Goal: Navigation & Orientation: Understand site structure

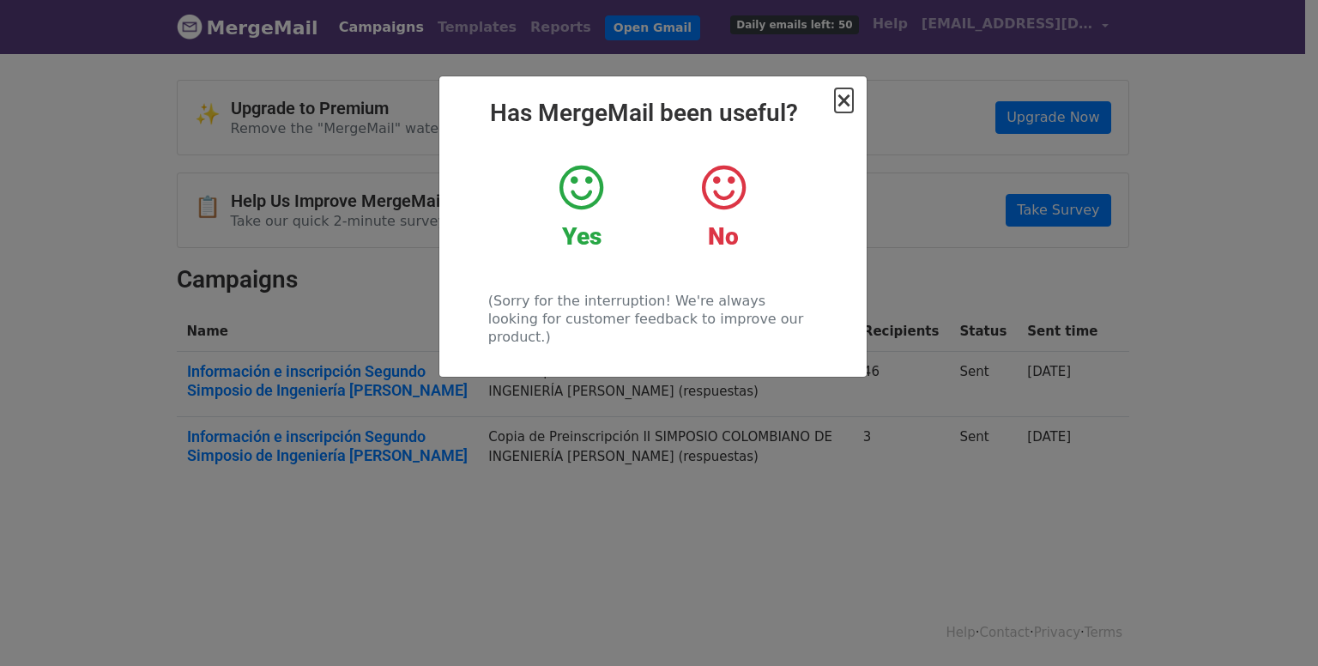
click at [846, 94] on span "×" at bounding box center [843, 100] width 17 height 24
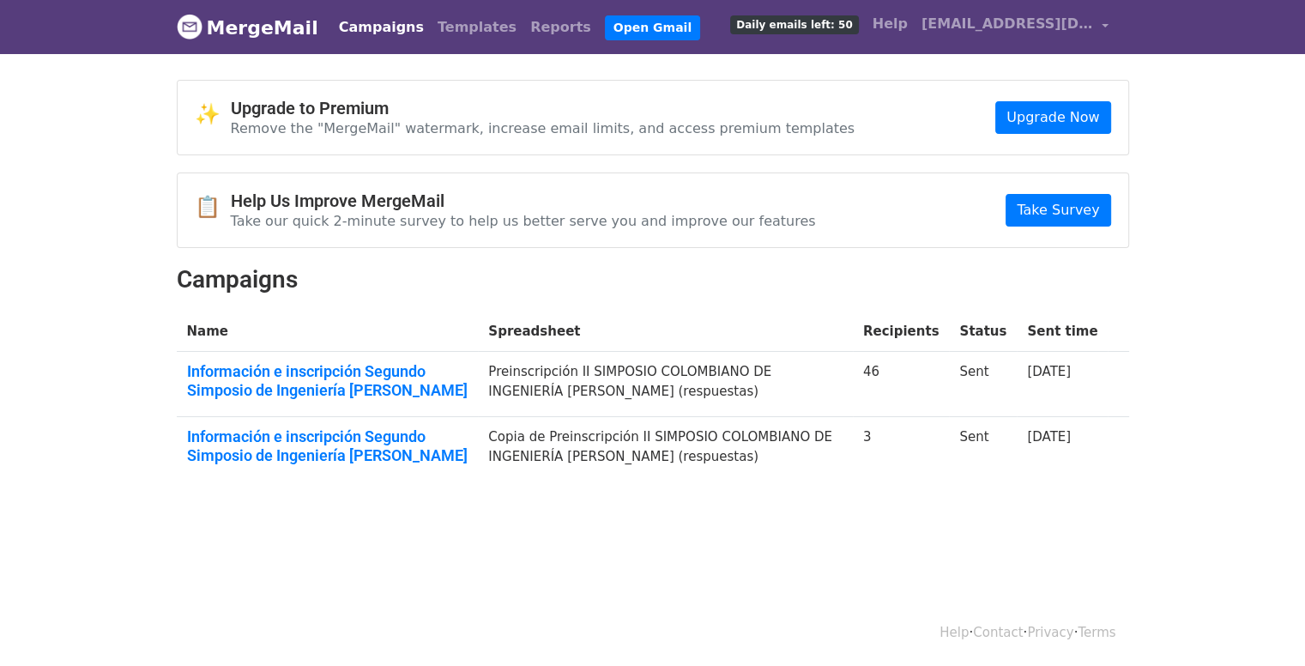
click at [433, 272] on h2 "Campaigns" at bounding box center [653, 279] width 952 height 29
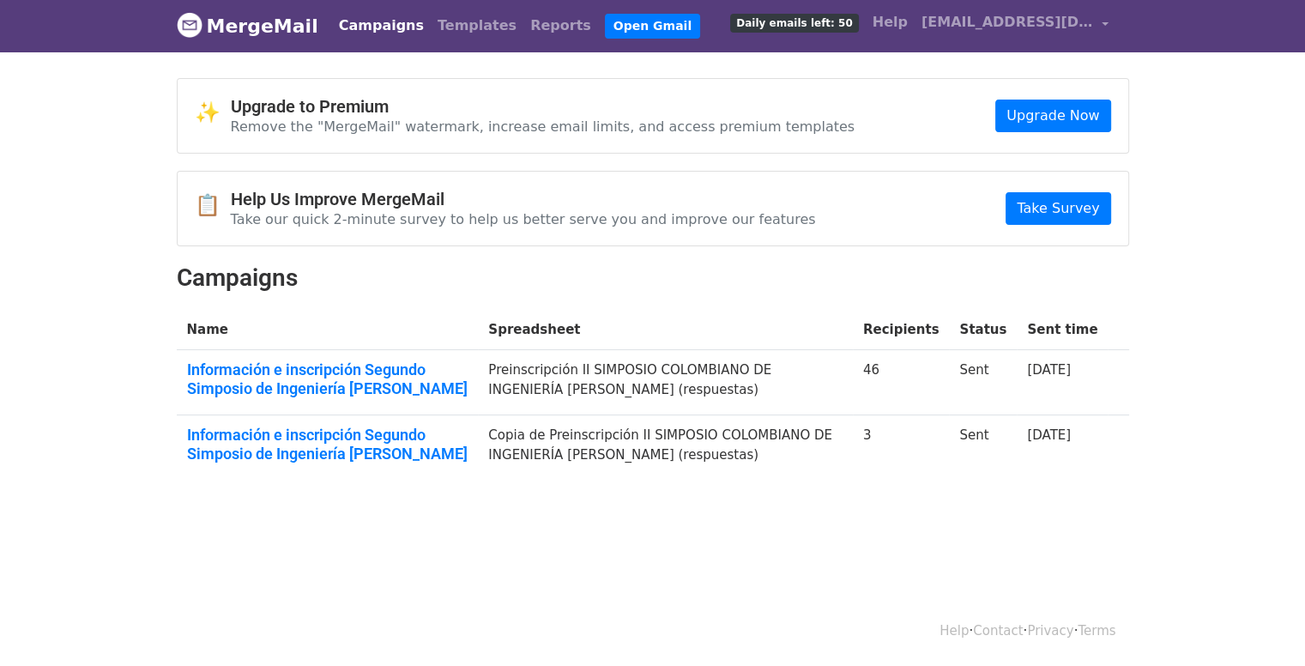
click at [206, 328] on th "Name" at bounding box center [328, 330] width 302 height 40
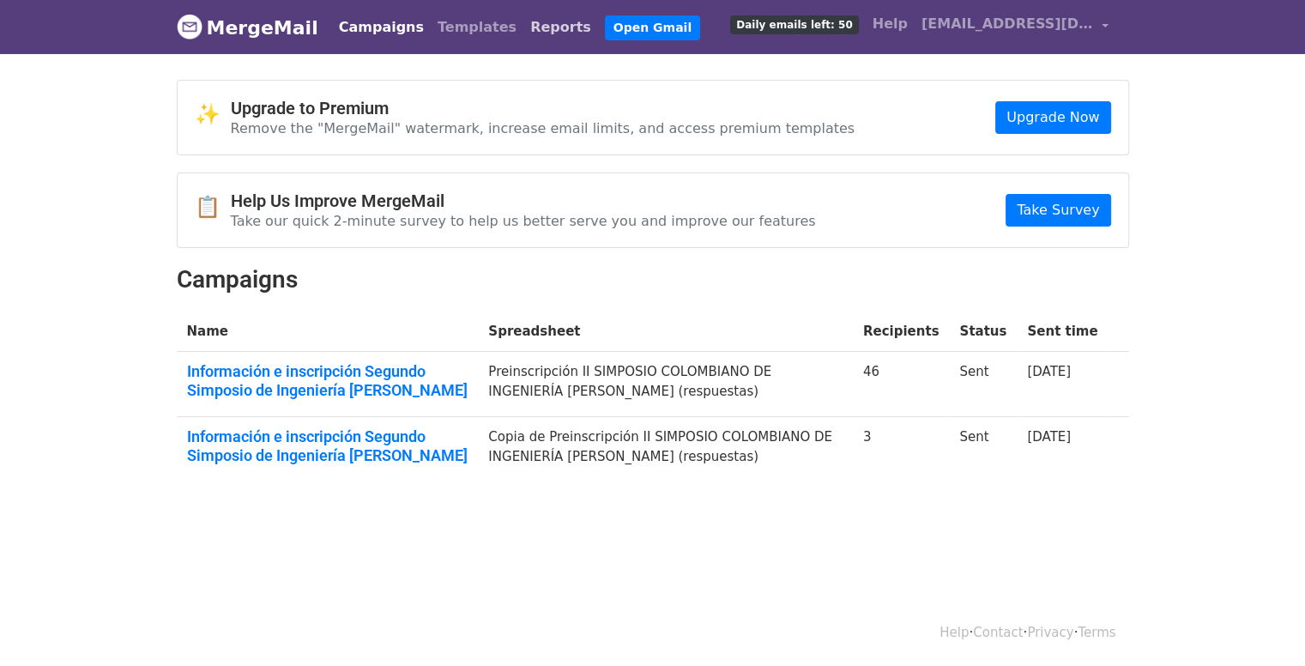
click at [525, 24] on link "Reports" at bounding box center [560, 27] width 75 height 34
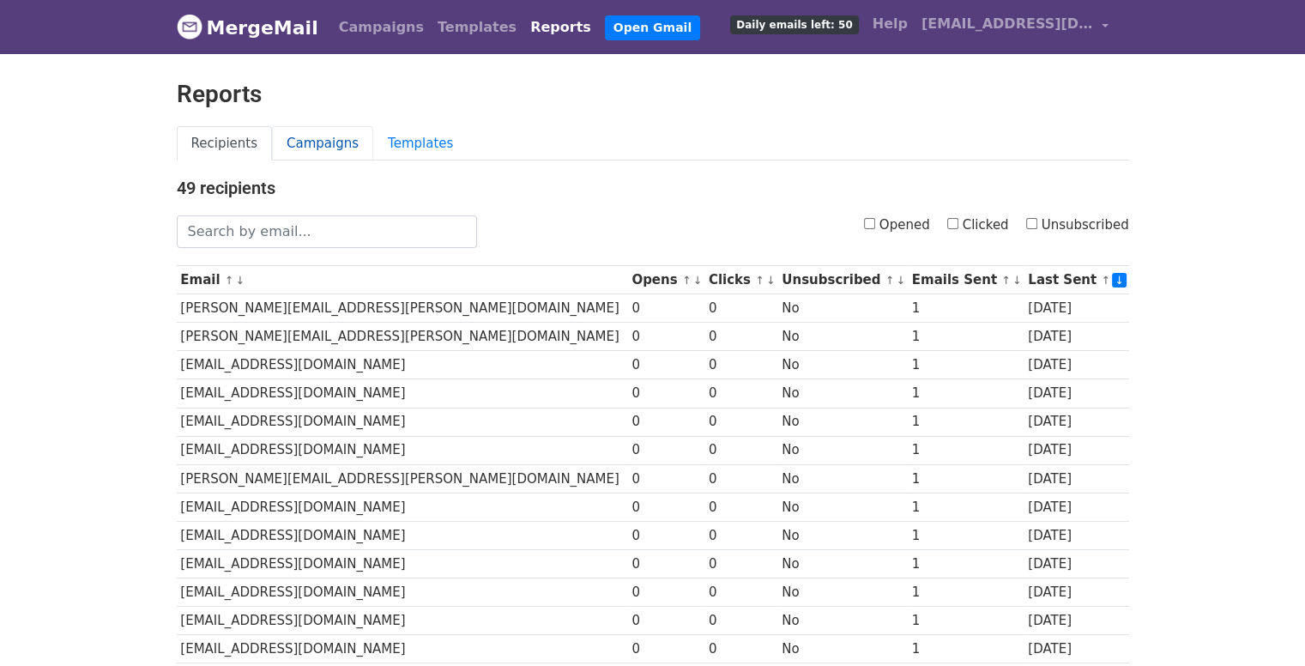
click at [332, 136] on link "Campaigns" at bounding box center [322, 143] width 101 height 35
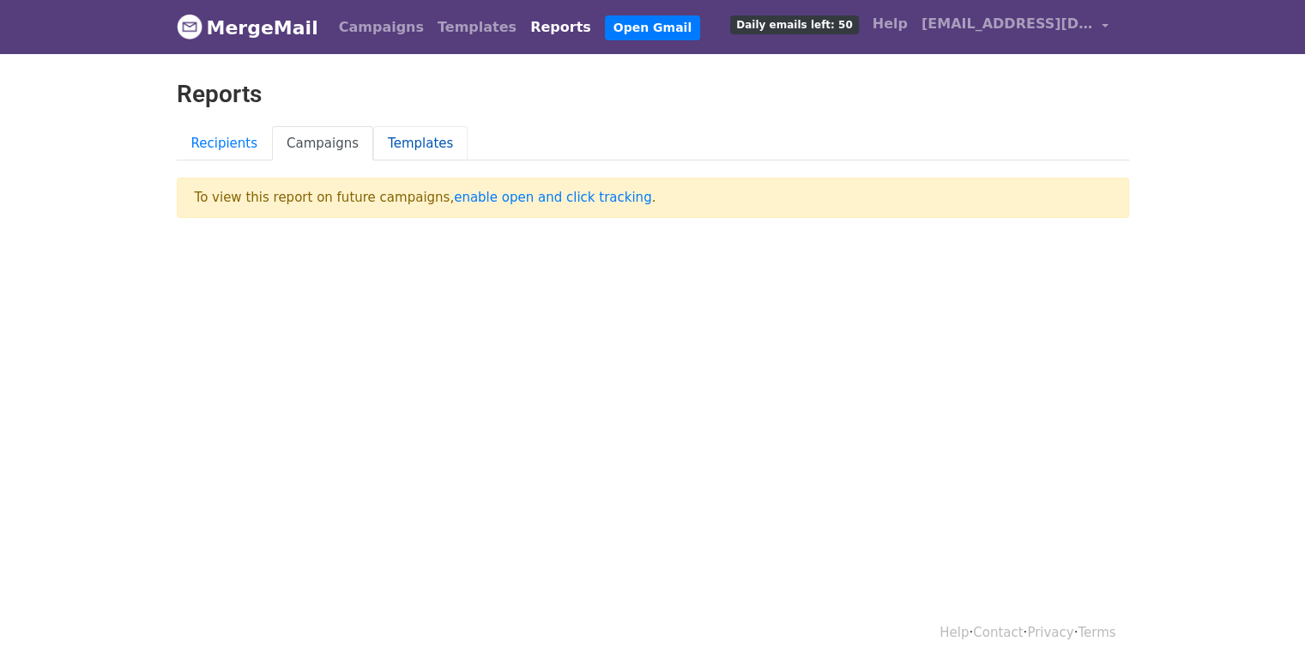
click at [405, 139] on link "Templates" at bounding box center [420, 143] width 94 height 35
click at [208, 145] on link "Recipients" at bounding box center [225, 143] width 96 height 35
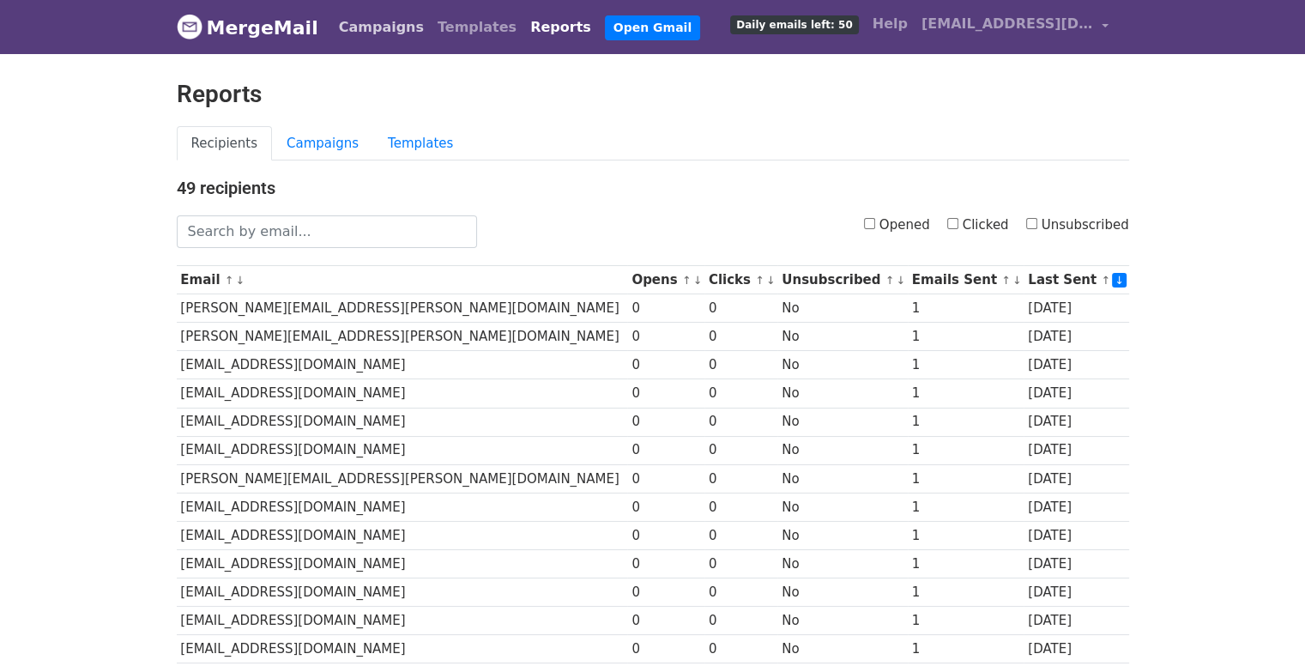
click at [372, 33] on link "Campaigns" at bounding box center [381, 27] width 99 height 34
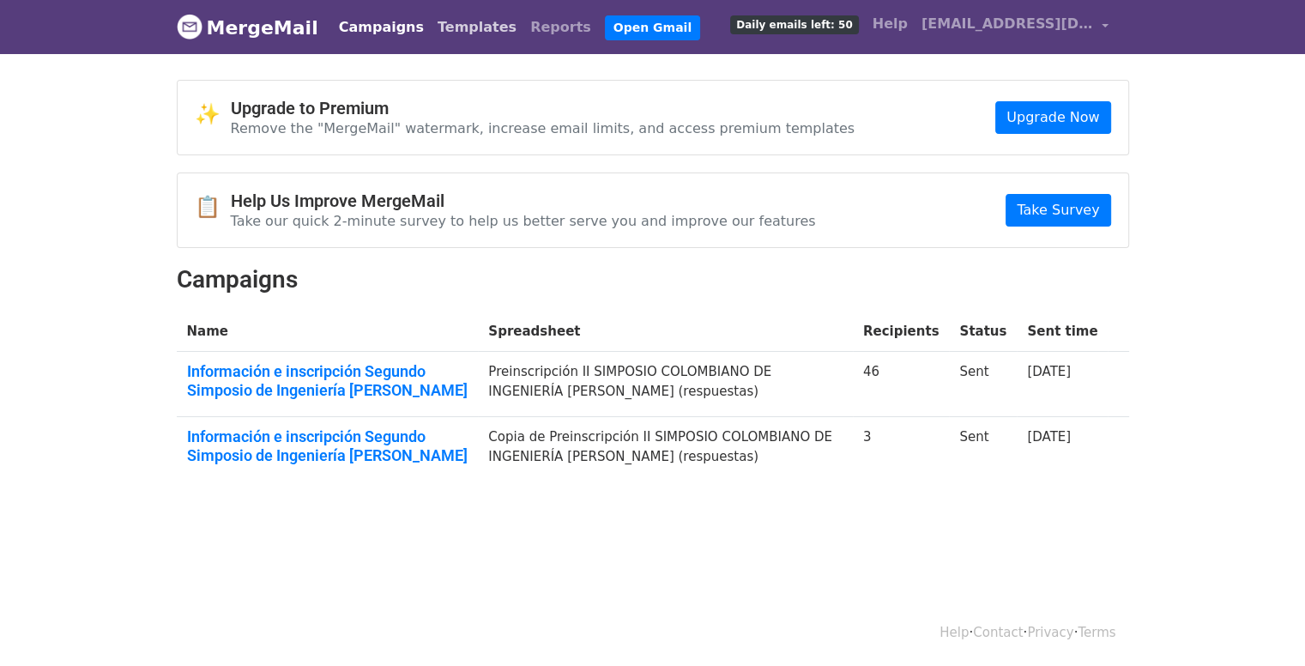
click at [431, 28] on link "Templates" at bounding box center [477, 27] width 93 height 34
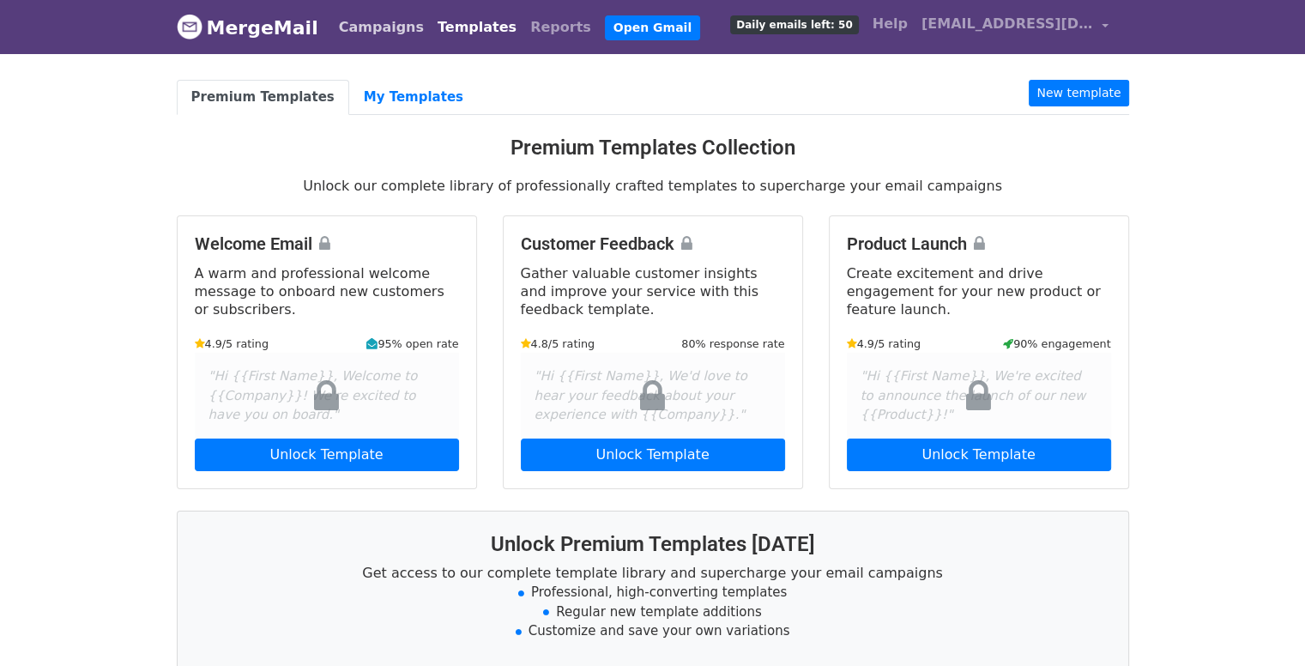
click at [367, 32] on link "Campaigns" at bounding box center [381, 27] width 99 height 34
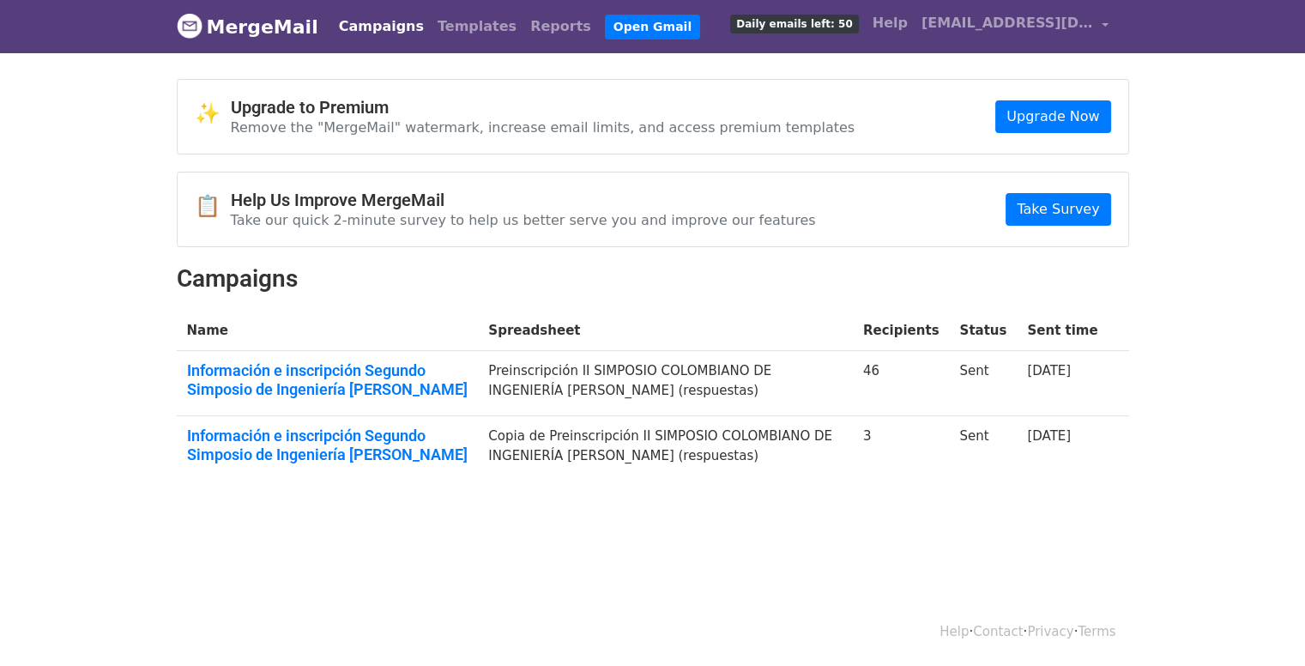
scroll to position [2, 0]
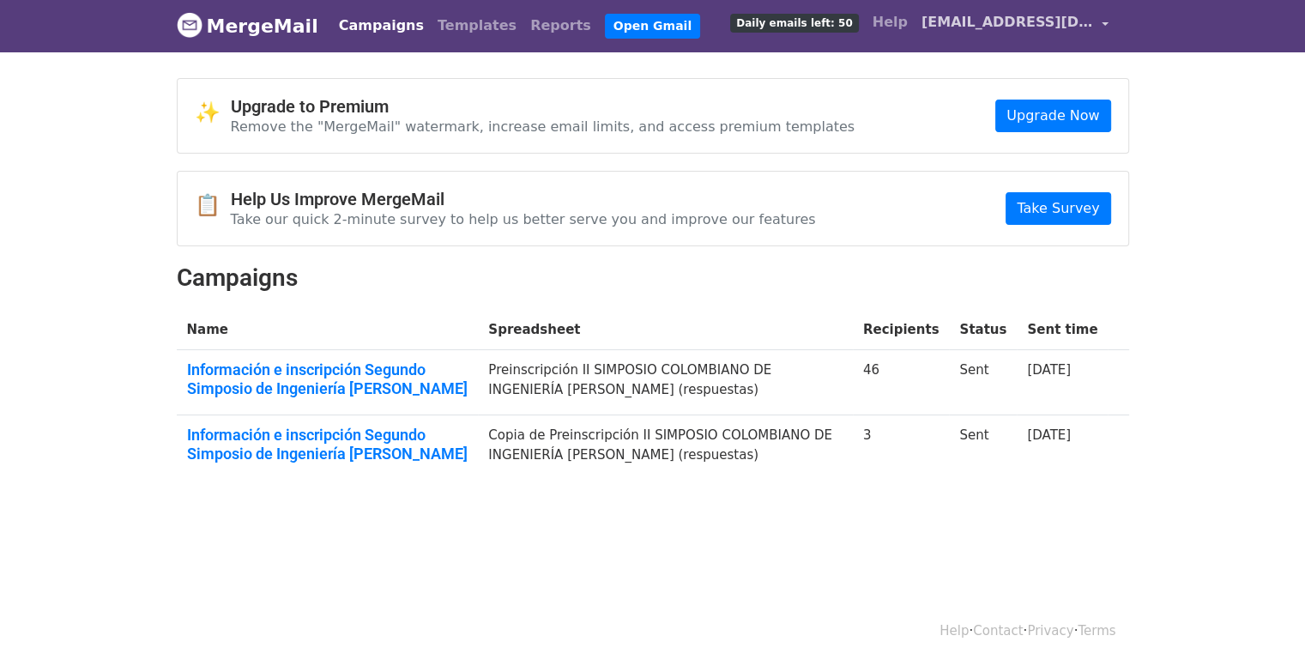
click at [1090, 26] on span "[EMAIL_ADDRESS][DOMAIN_NAME]" at bounding box center [1007, 22] width 172 height 21
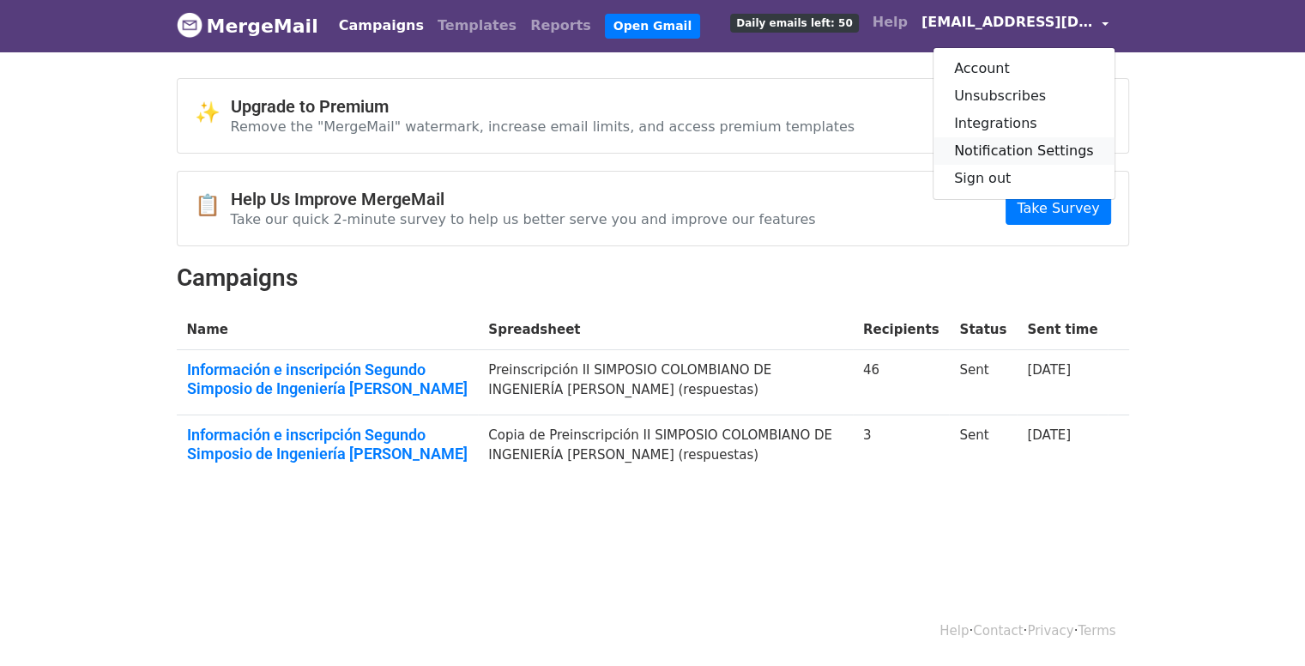
click at [1023, 148] on link "Notification Settings" at bounding box center [1023, 150] width 181 height 27
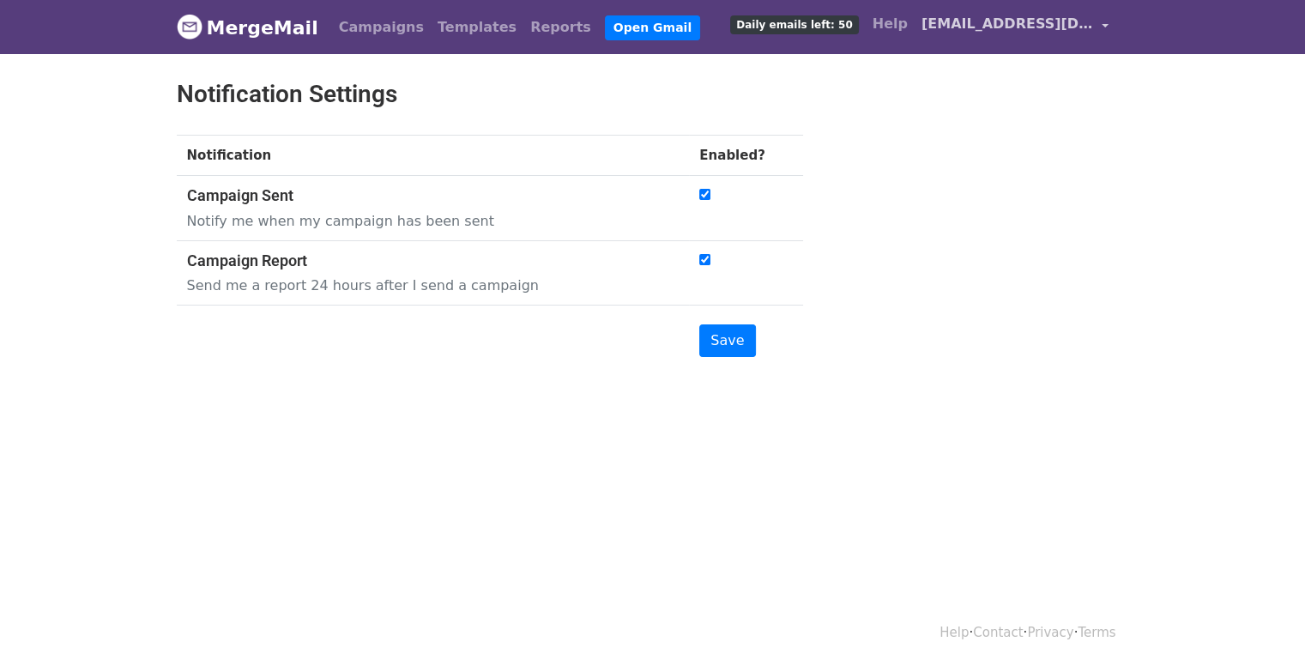
click at [1075, 25] on span "[EMAIL_ADDRESS][DOMAIN_NAME]" at bounding box center [1007, 24] width 172 height 21
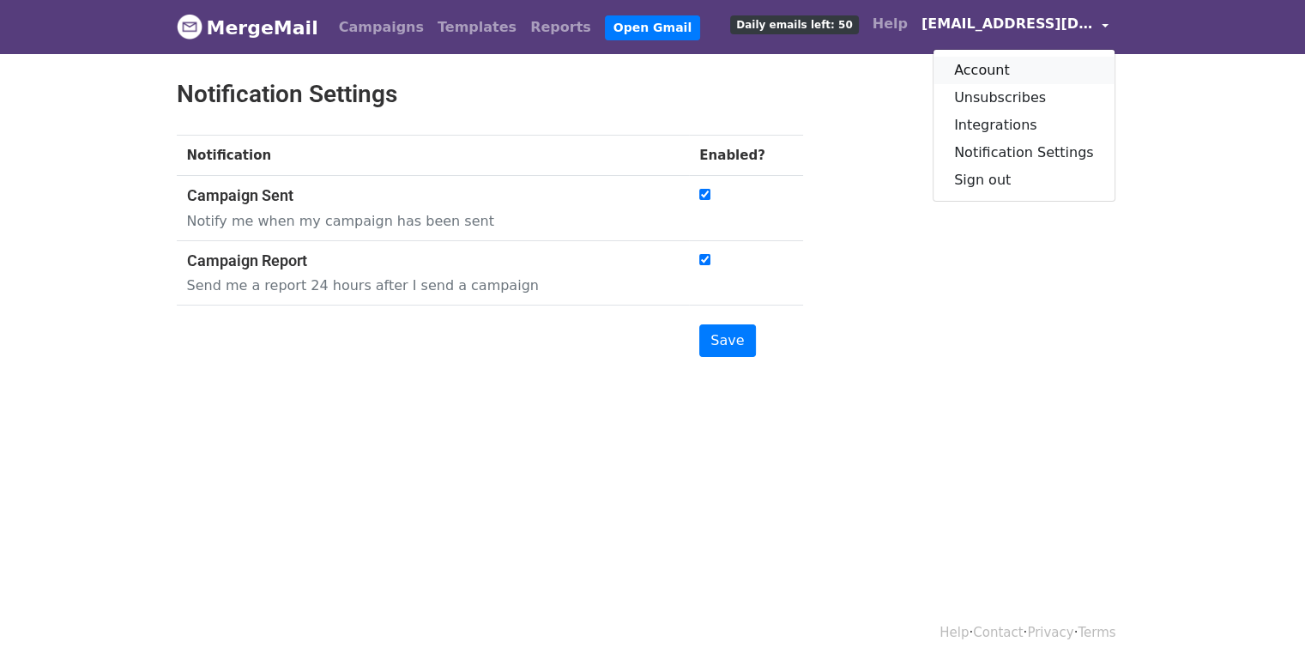
click at [1015, 66] on link "Account" at bounding box center [1023, 70] width 181 height 27
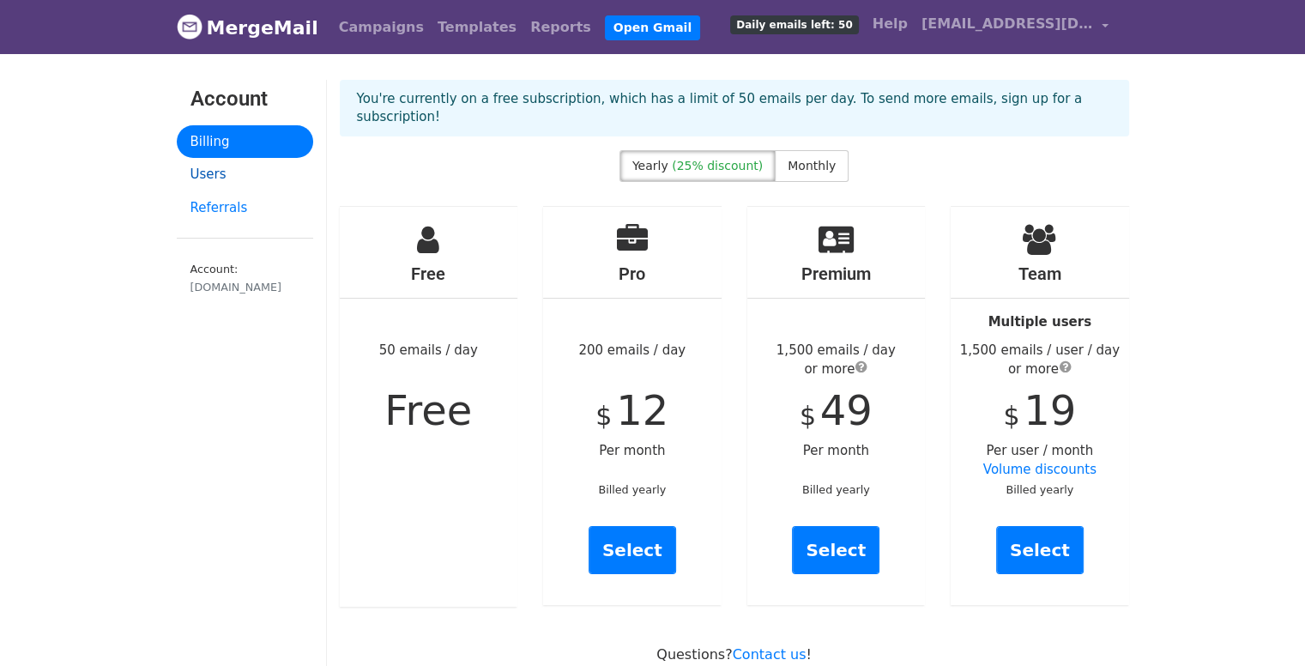
click at [242, 174] on link "Users" at bounding box center [245, 174] width 136 height 33
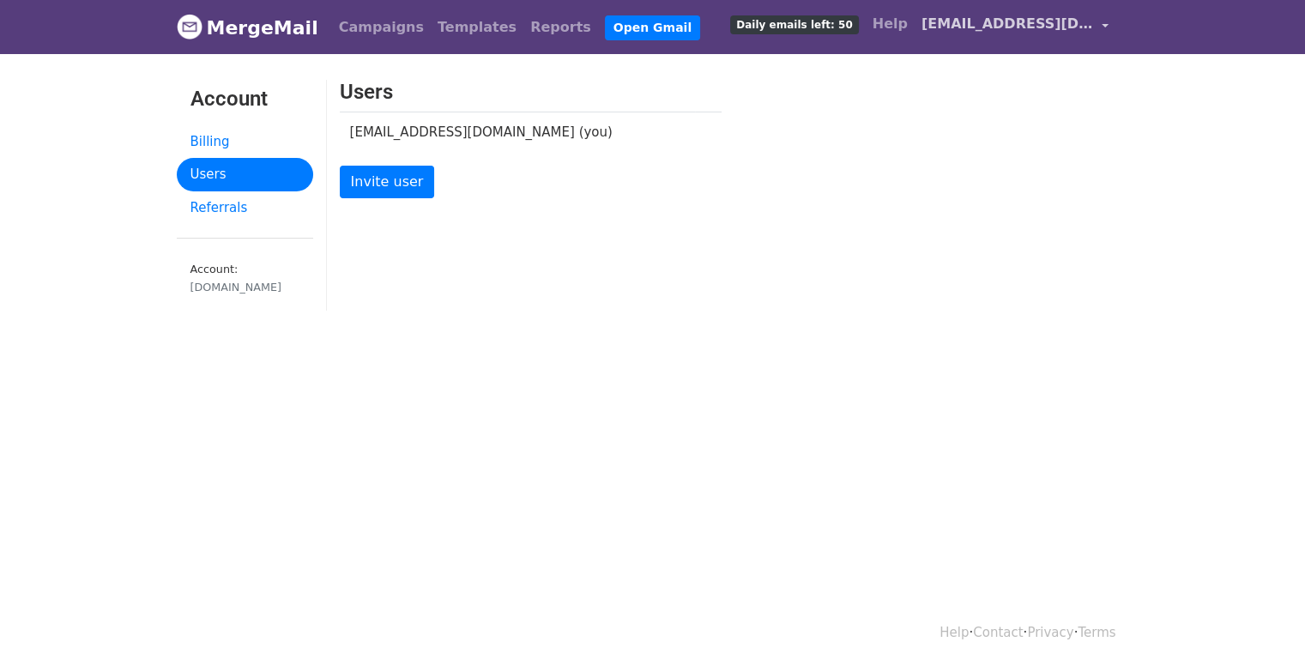
click at [1102, 31] on link "[EMAIL_ADDRESS][DOMAIN_NAME]" at bounding box center [1015, 27] width 201 height 40
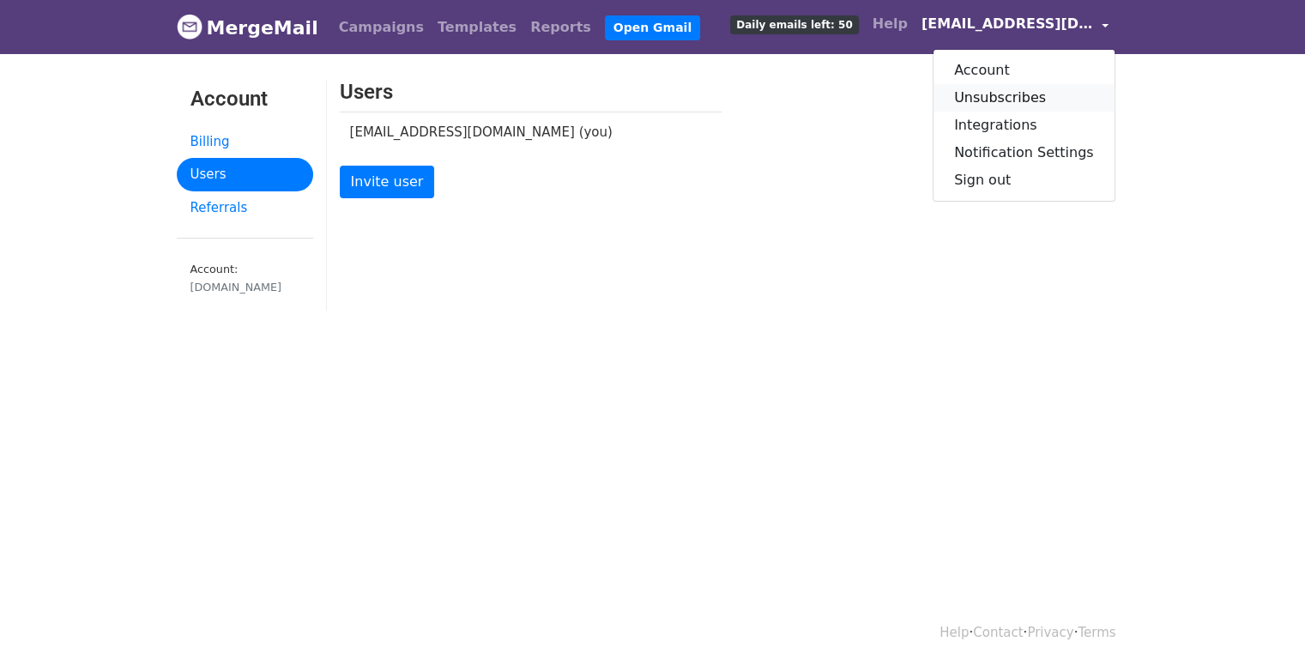
click at [1065, 87] on link "Unsubscribes" at bounding box center [1023, 97] width 181 height 27
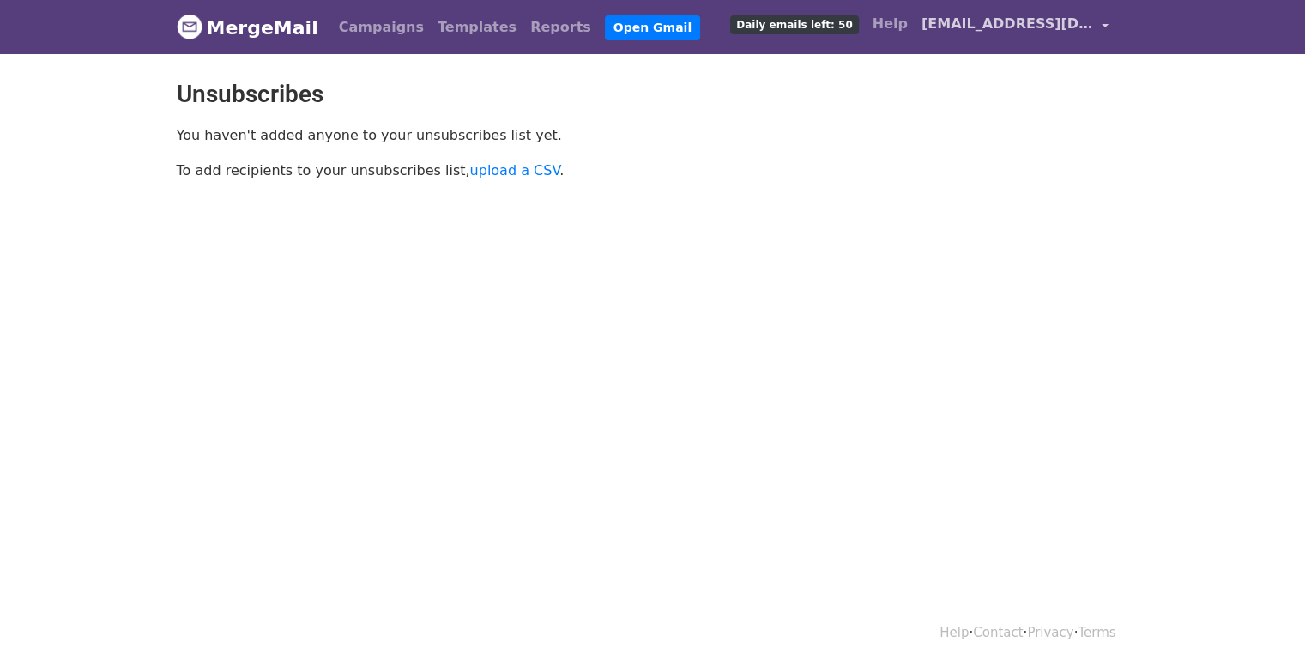
click at [1078, 30] on span "[EMAIL_ADDRESS][DOMAIN_NAME]" at bounding box center [1007, 24] width 172 height 21
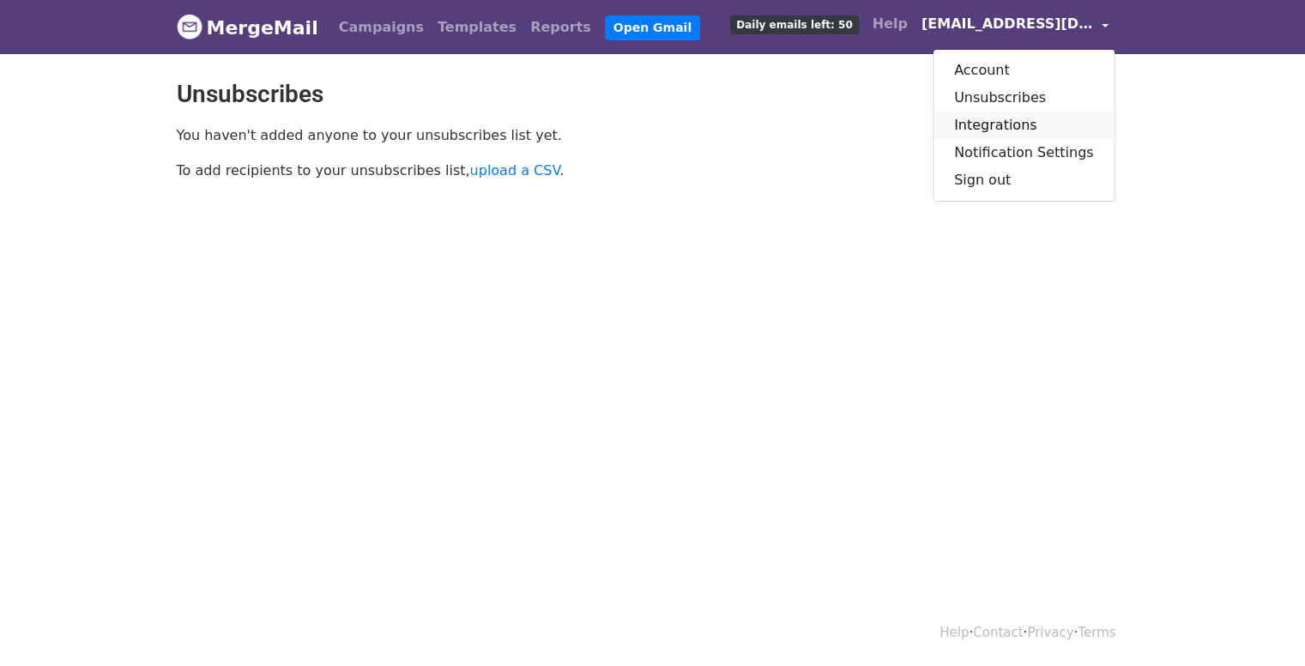
click at [1036, 119] on link "Integrations" at bounding box center [1023, 125] width 181 height 27
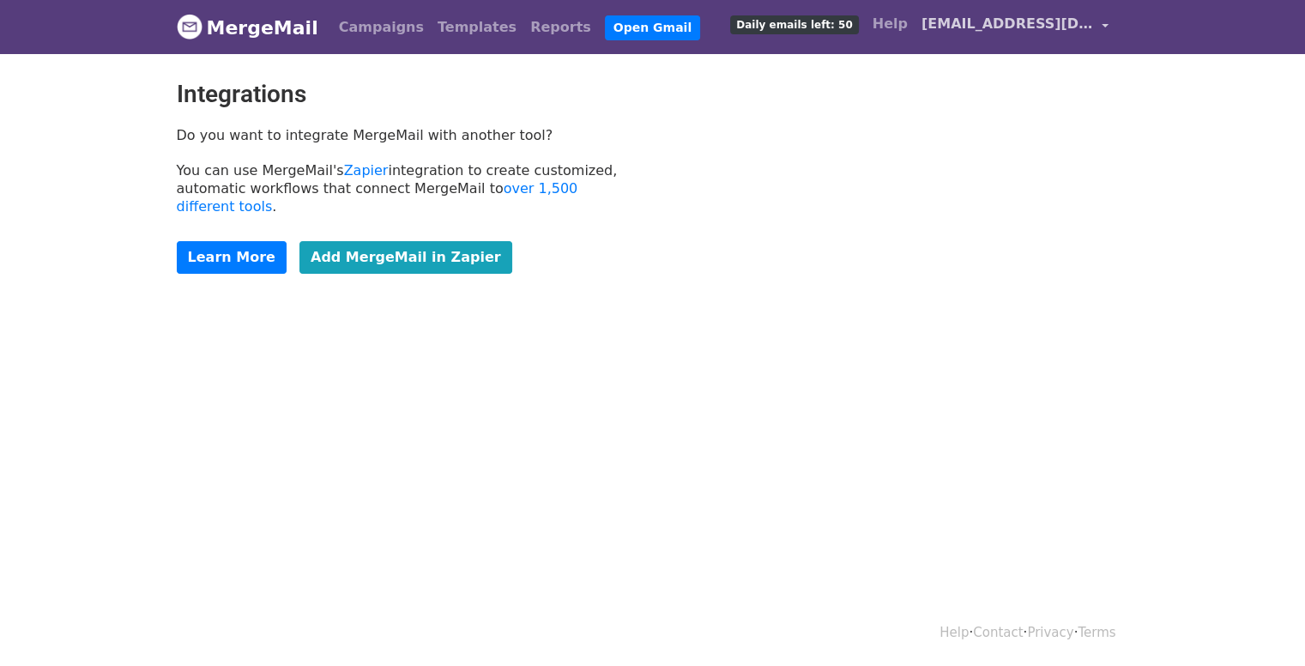
click at [1028, 29] on span "[EMAIL_ADDRESS][DOMAIN_NAME]" at bounding box center [1007, 24] width 172 height 21
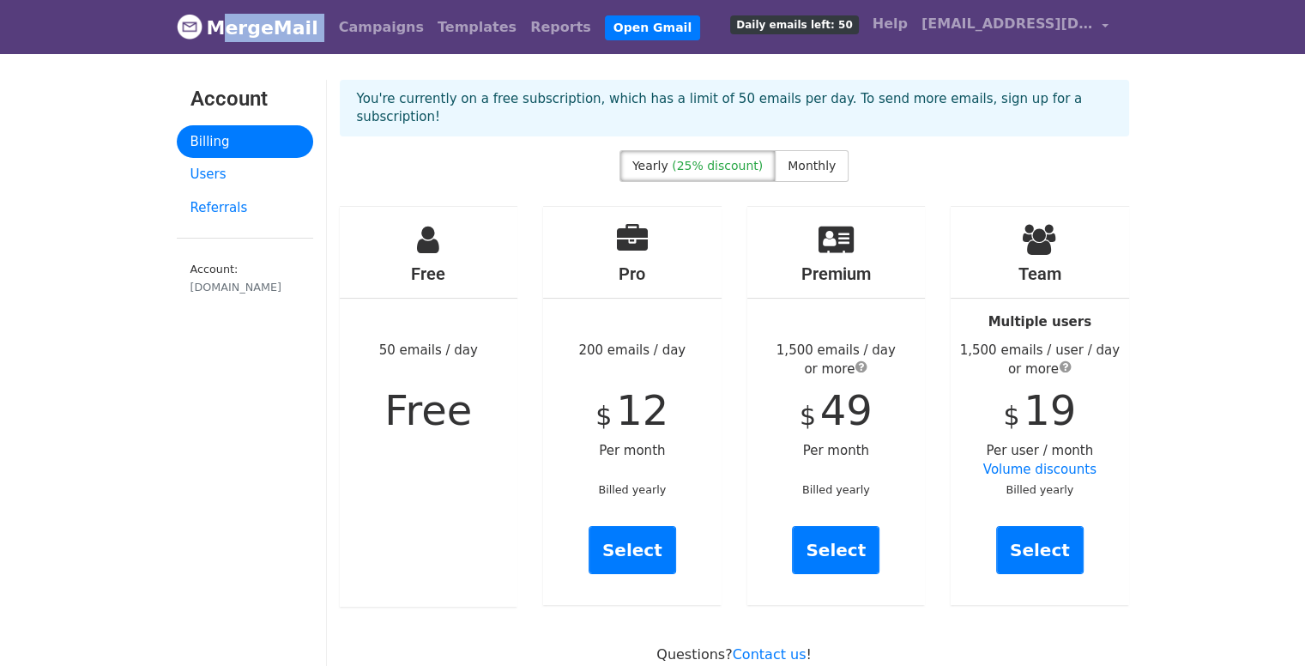
drag, startPoint x: 316, startPoint y: 23, endPoint x: 216, endPoint y: 36, distance: 100.4
click at [216, 36] on nav "MergeMail Campaigns Templates Reports Open Gmail Daily emails left: 50 Help sec…" at bounding box center [653, 27] width 952 height 54
copy nav "MergeMail"
click at [1034, 33] on span "[EMAIL_ADDRESS][DOMAIN_NAME]" at bounding box center [1007, 24] width 172 height 21
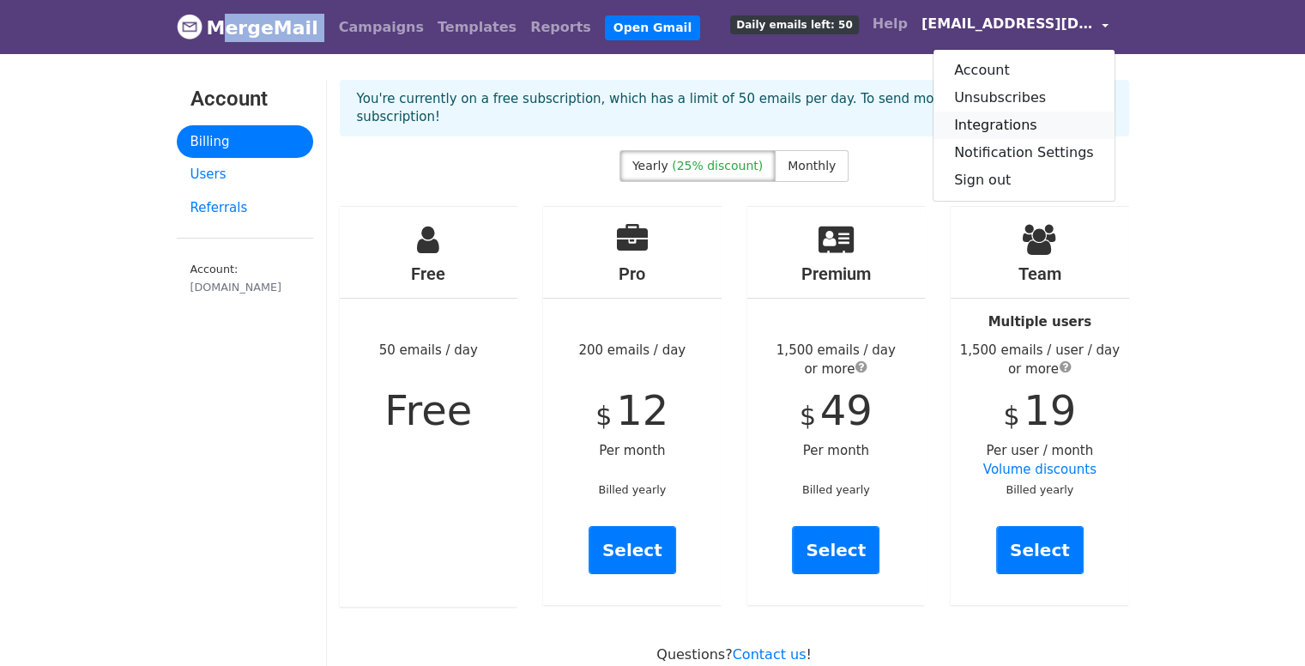
click at [1049, 121] on link "Integrations" at bounding box center [1023, 125] width 181 height 27
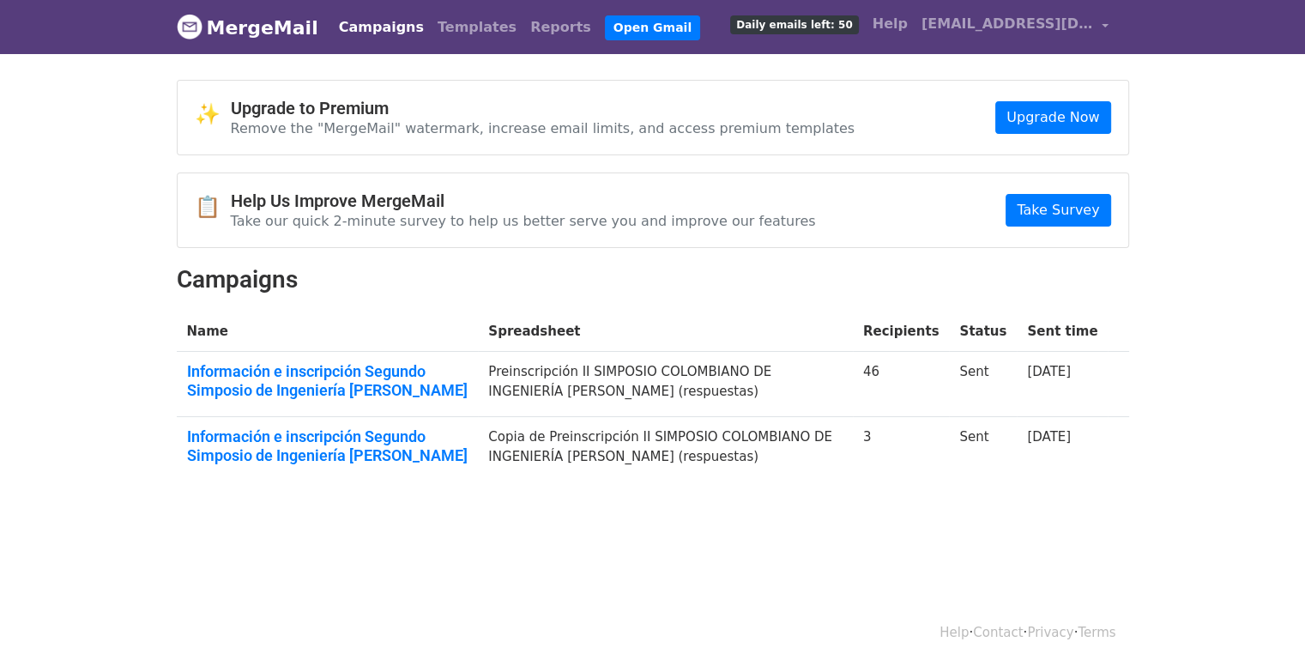
scroll to position [2, 0]
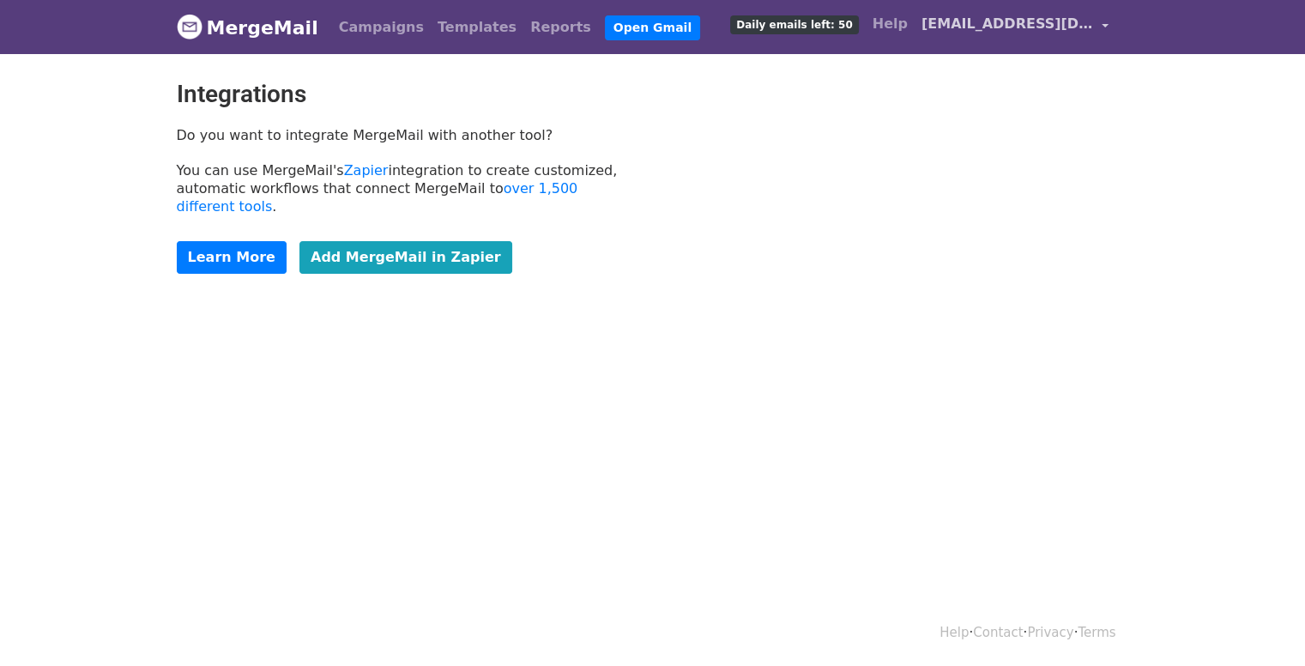
click at [1019, 26] on span "[EMAIL_ADDRESS][DOMAIN_NAME]" at bounding box center [1007, 24] width 172 height 21
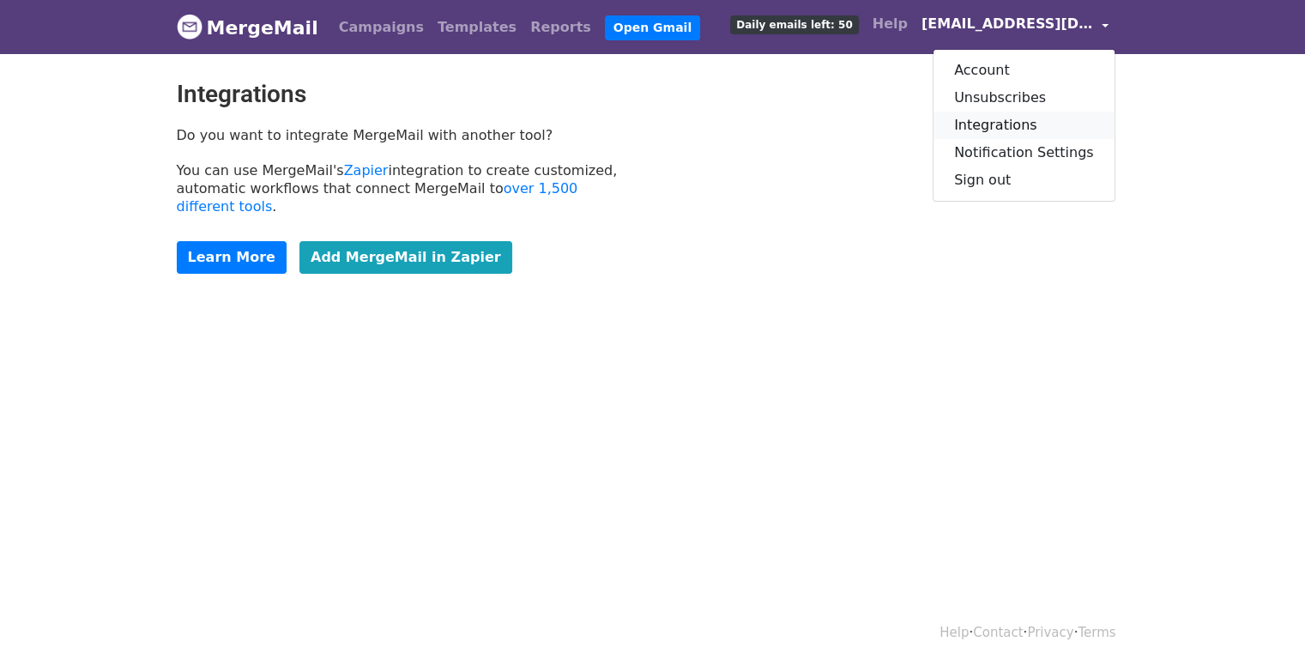
click at [1046, 124] on link "Integrations" at bounding box center [1023, 125] width 181 height 27
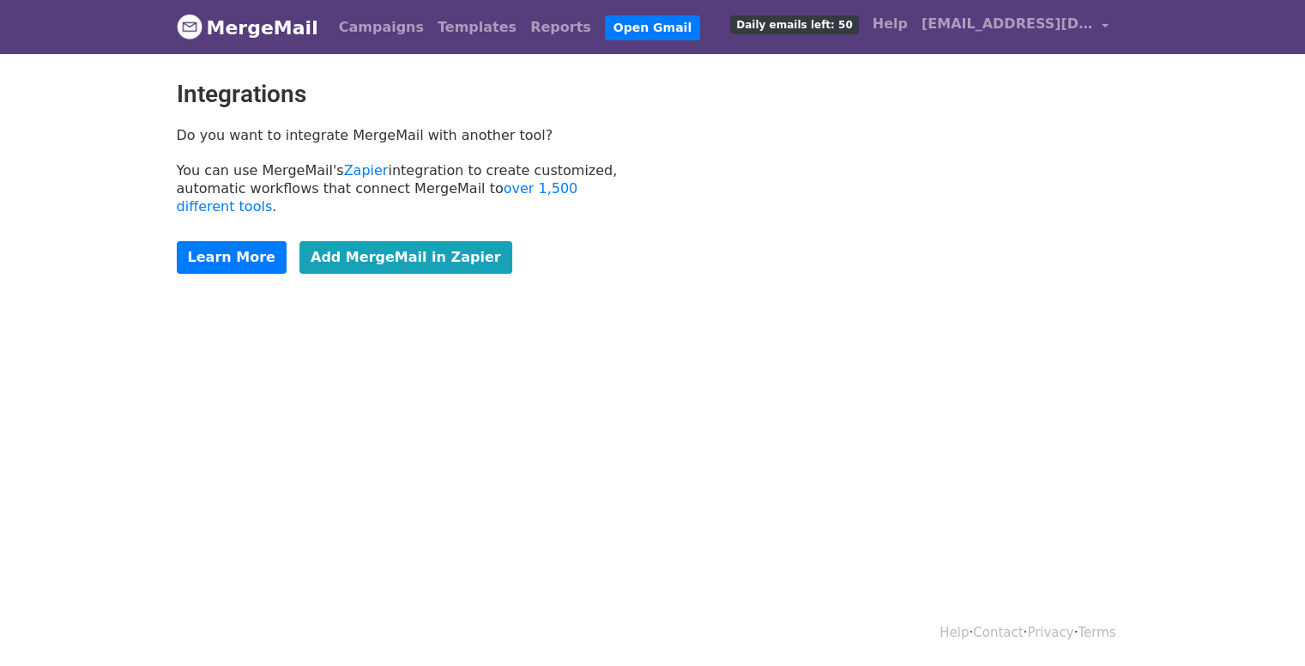
click at [293, 33] on link "MergeMail" at bounding box center [248, 27] width 142 height 36
